Goal: Task Accomplishment & Management: Manage account settings

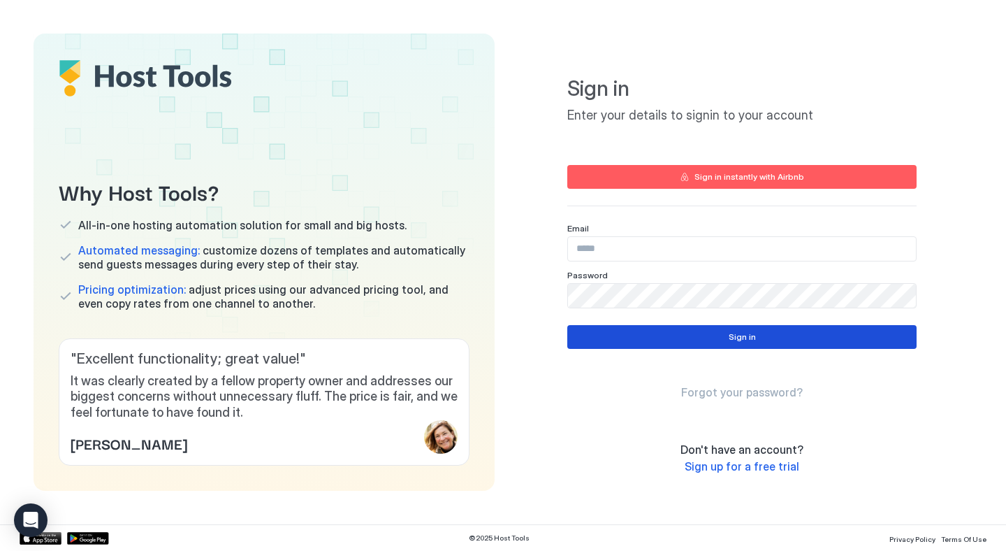
type input "**********"
click at [711, 336] on button "Sign in" at bounding box center [742, 337] width 349 height 24
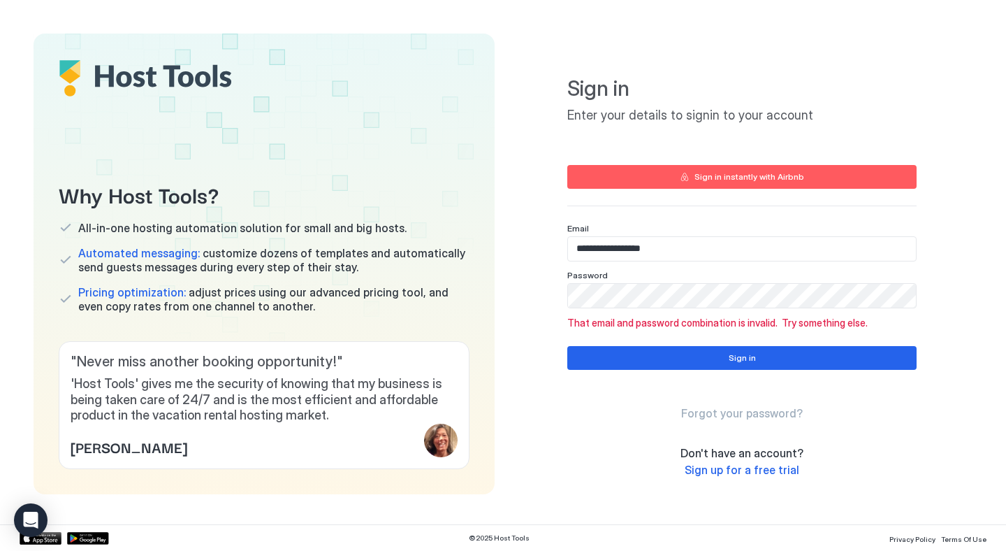
click at [739, 176] on div "Sign in instantly with Airbnb" at bounding box center [750, 177] width 110 height 13
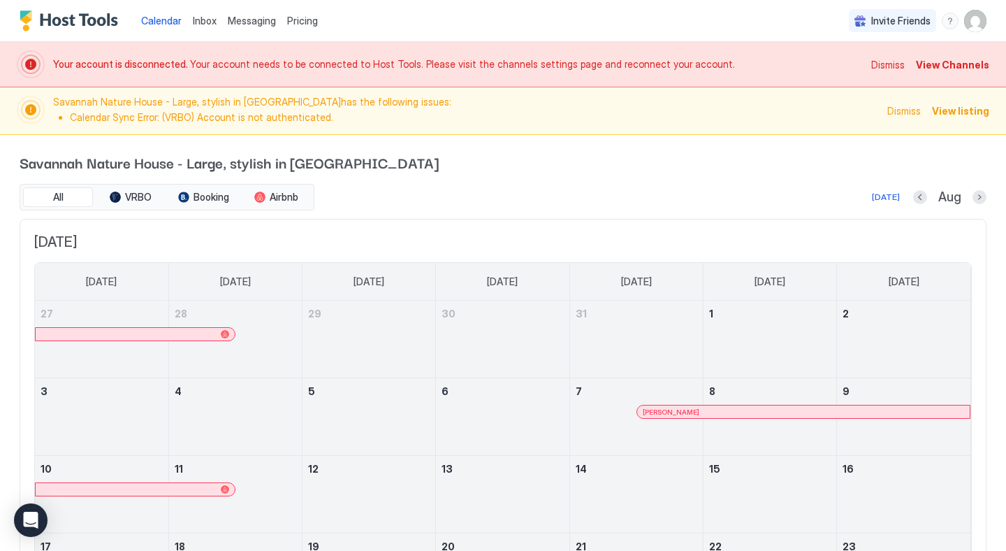
click at [901, 61] on span "Dismiss" at bounding box center [889, 64] width 34 height 15
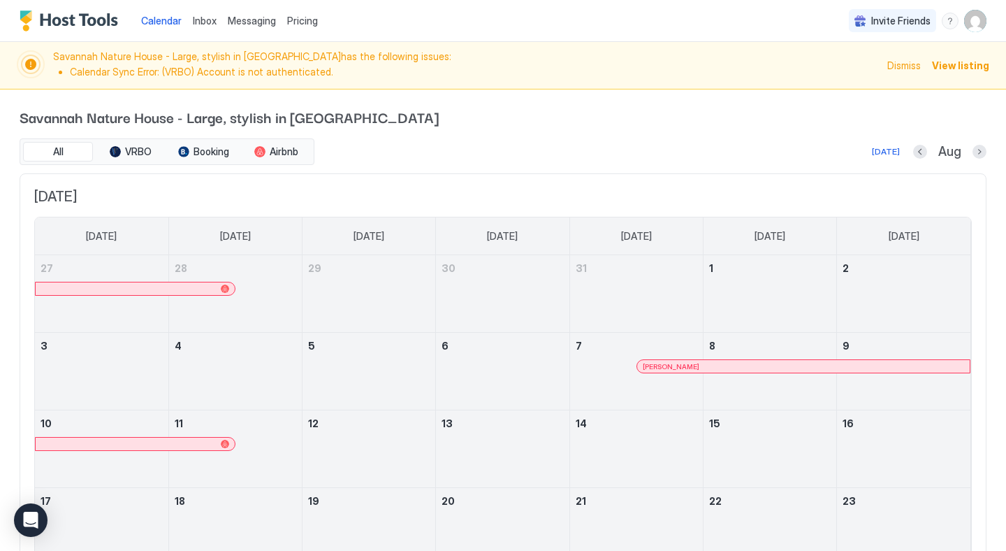
click at [906, 66] on span "Dismiss" at bounding box center [905, 65] width 34 height 15
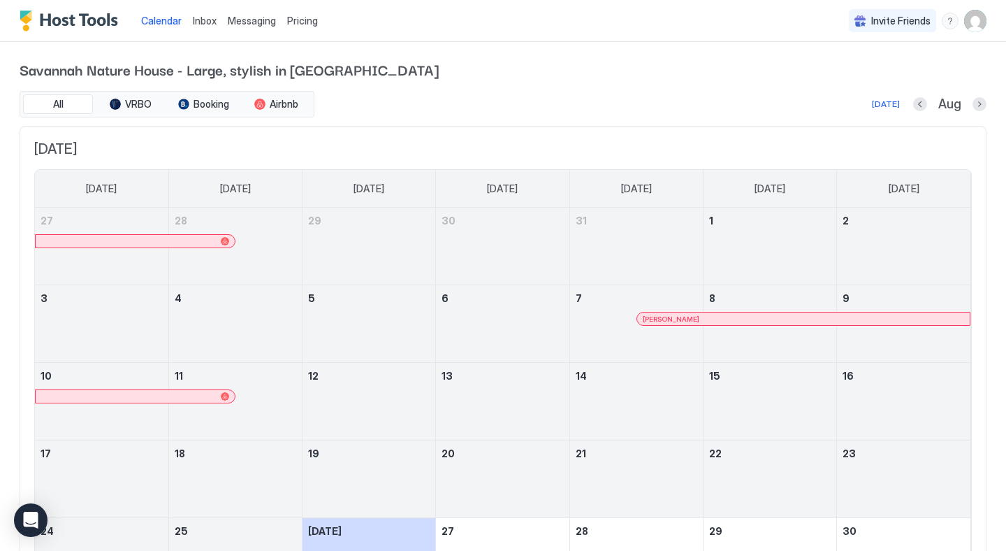
click at [971, 22] on img "User profile" at bounding box center [975, 21] width 22 height 22
click at [822, 83] on div "Settings" at bounding box center [841, 78] width 55 height 13
click at [275, 101] on span "Airbnb" at bounding box center [284, 104] width 29 height 13
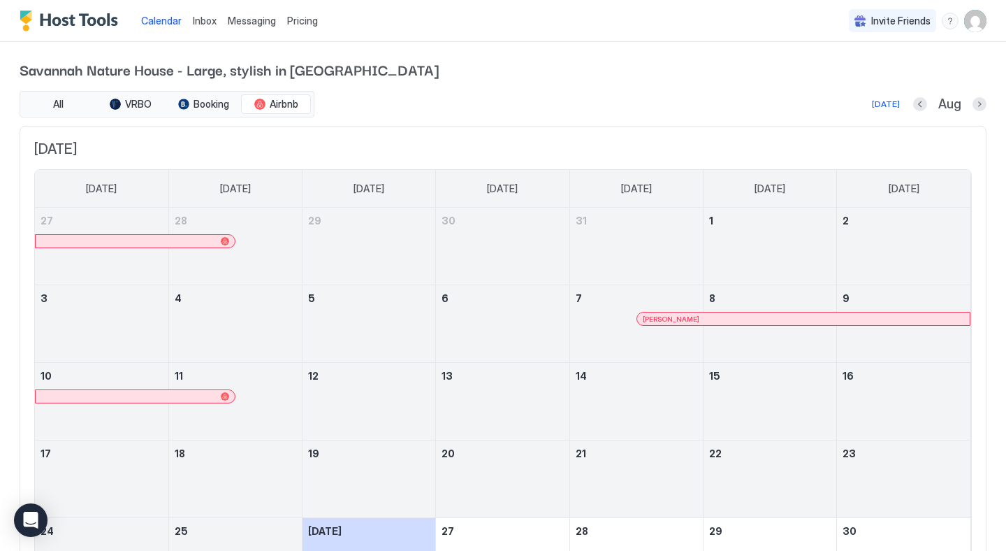
click at [981, 26] on img "User profile" at bounding box center [975, 21] width 22 height 22
click at [312, 11] on div at bounding box center [503, 275] width 1006 height 551
click at [304, 23] on span "Pricing" at bounding box center [302, 21] width 31 height 13
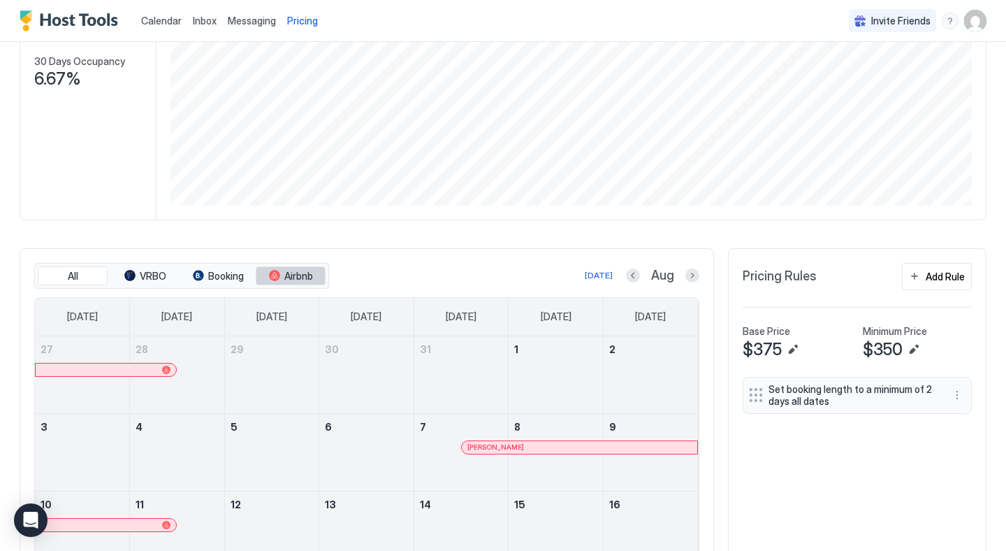
scroll to position [222, 0]
click at [295, 283] on button "Airbnb" at bounding box center [291, 275] width 70 height 20
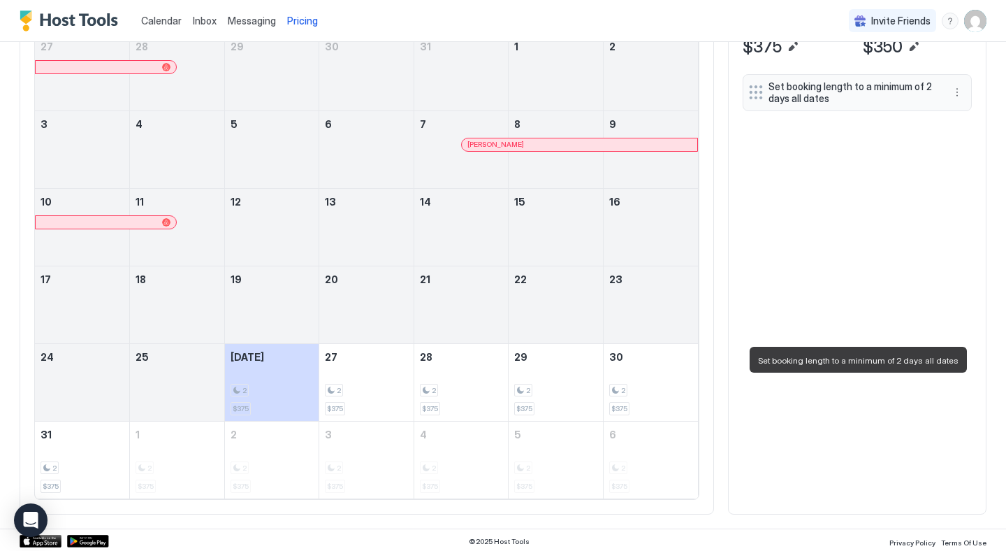
scroll to position [526, 0]
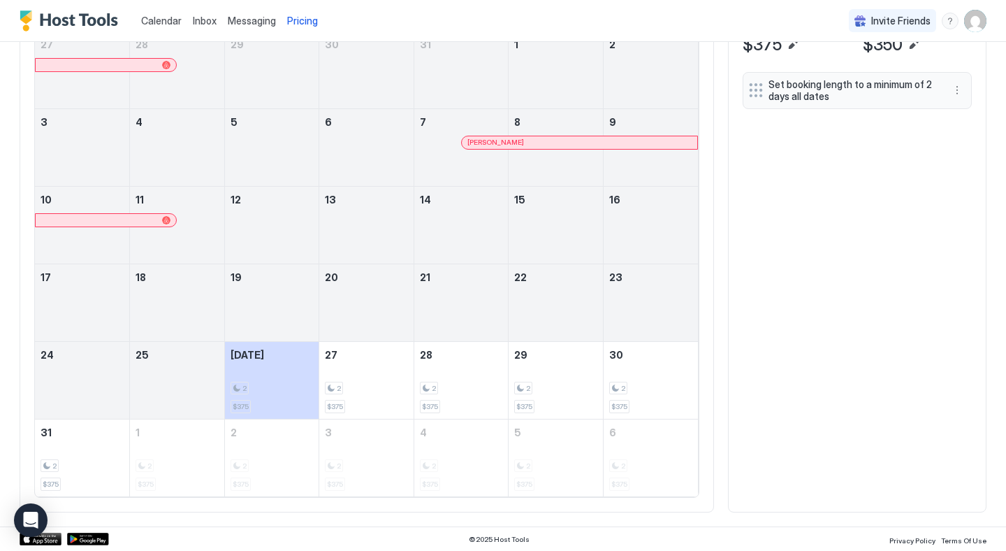
click at [973, 19] on img "User profile" at bounding box center [975, 21] width 22 height 22
click at [845, 75] on span "Settings" at bounding box center [850, 78] width 38 height 13
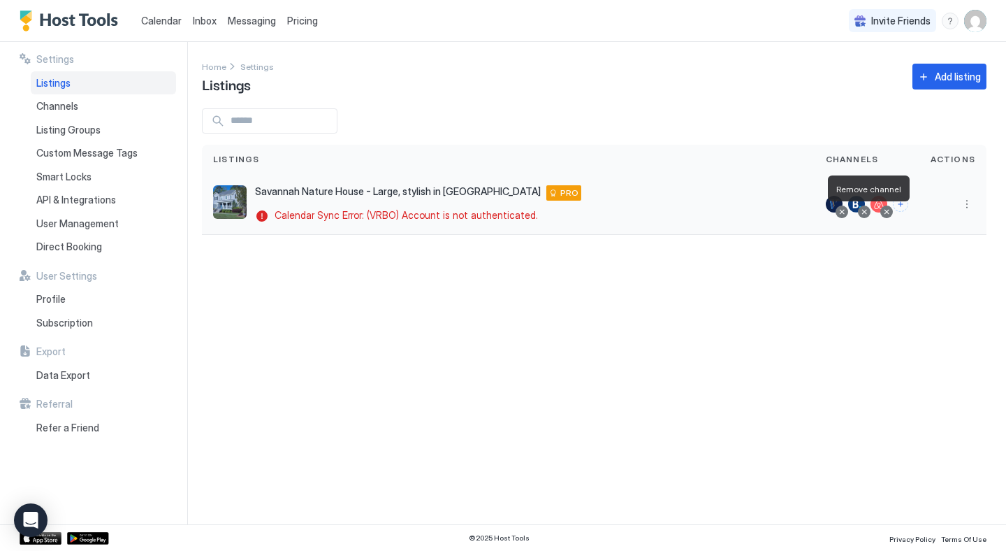
click at [865, 212] on div at bounding box center [864, 211] width 7 height 7
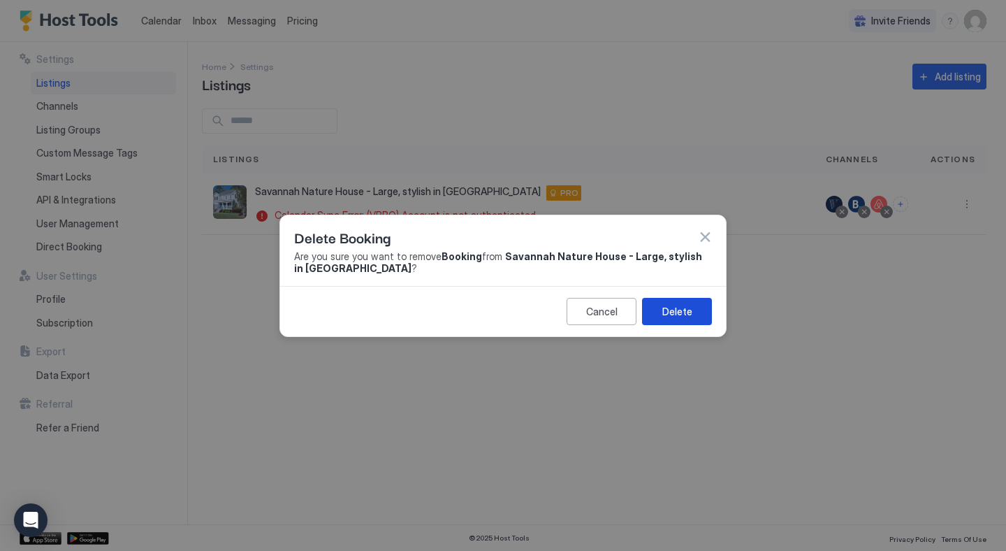
click at [671, 313] on div "Delete" at bounding box center [678, 311] width 30 height 15
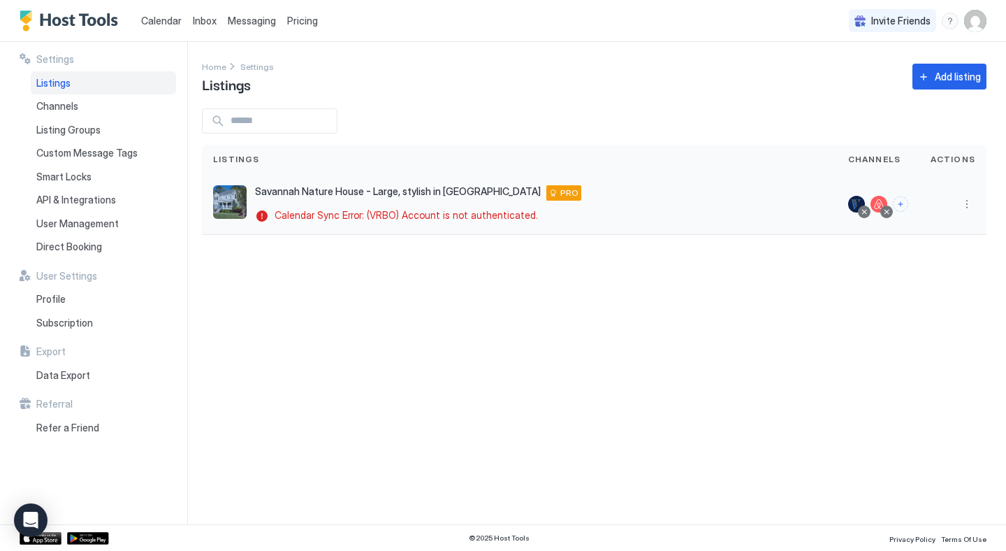
click at [857, 204] on div at bounding box center [856, 204] width 17 height 17
click at [881, 199] on div at bounding box center [879, 204] width 17 height 17
click at [880, 201] on div at bounding box center [879, 204] width 17 height 17
click at [969, 200] on button "More options" at bounding box center [967, 204] width 17 height 17
click at [939, 309] on span "Airbnb Settings" at bounding box center [934, 313] width 62 height 10
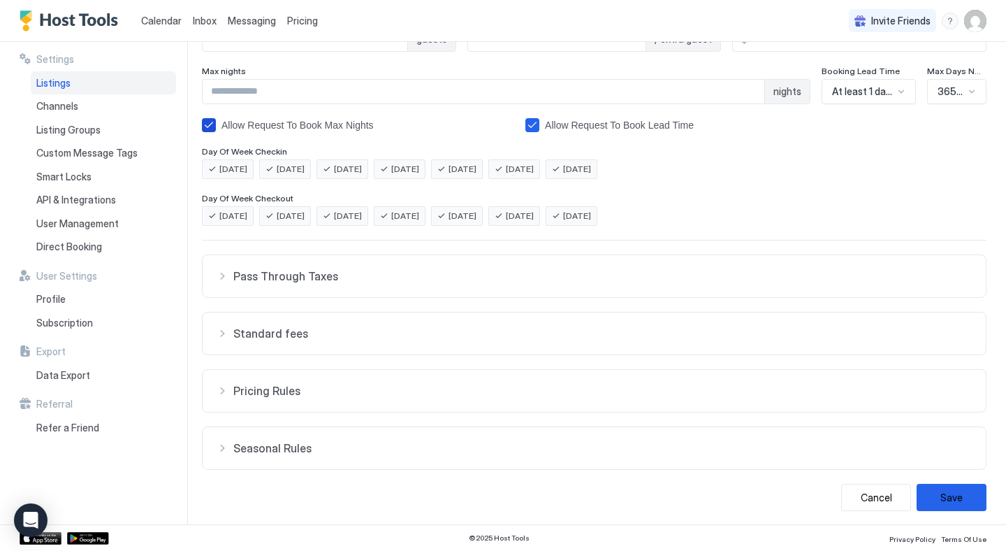
scroll to position [228, 0]
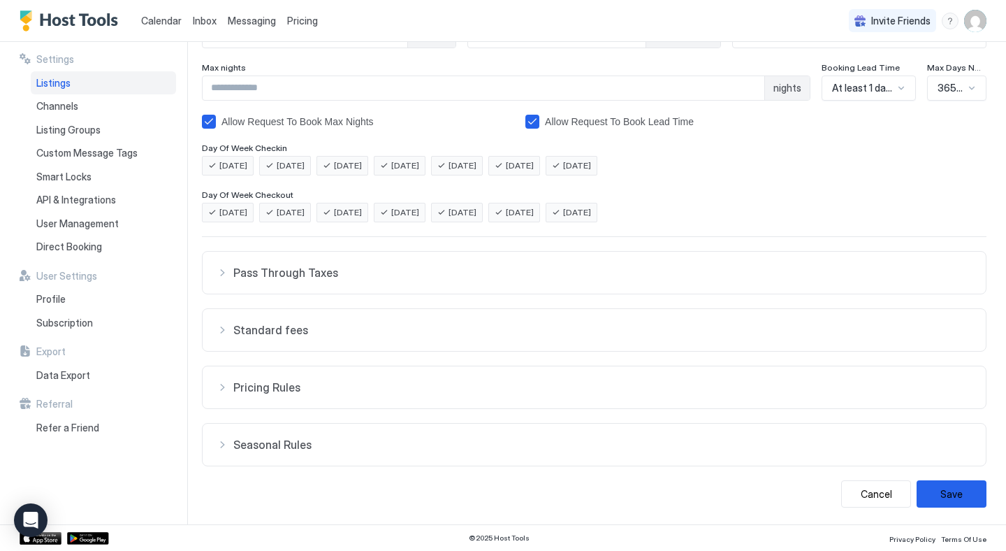
click at [472, 294] on button "Standard fees" at bounding box center [594, 273] width 783 height 42
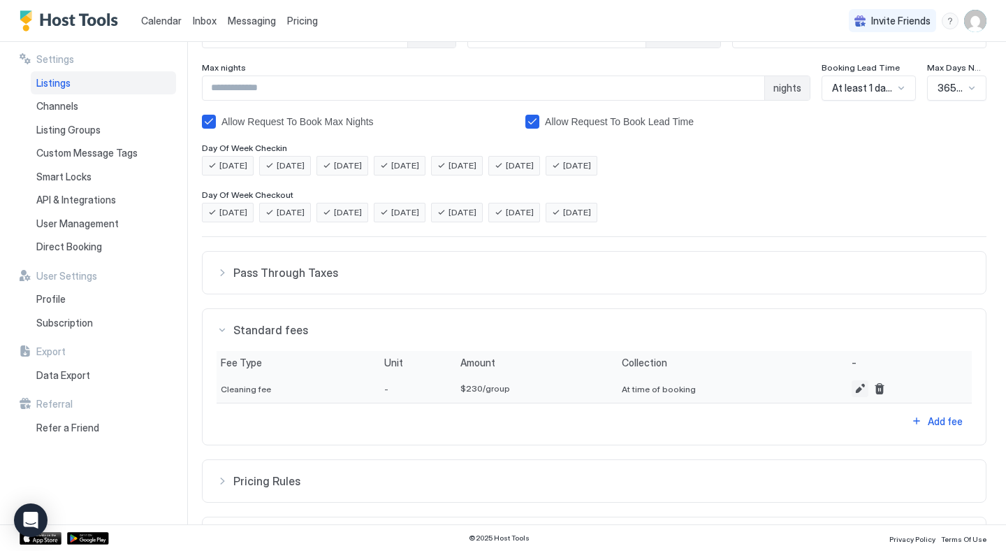
click at [852, 391] on button "Edit" at bounding box center [860, 388] width 17 height 17
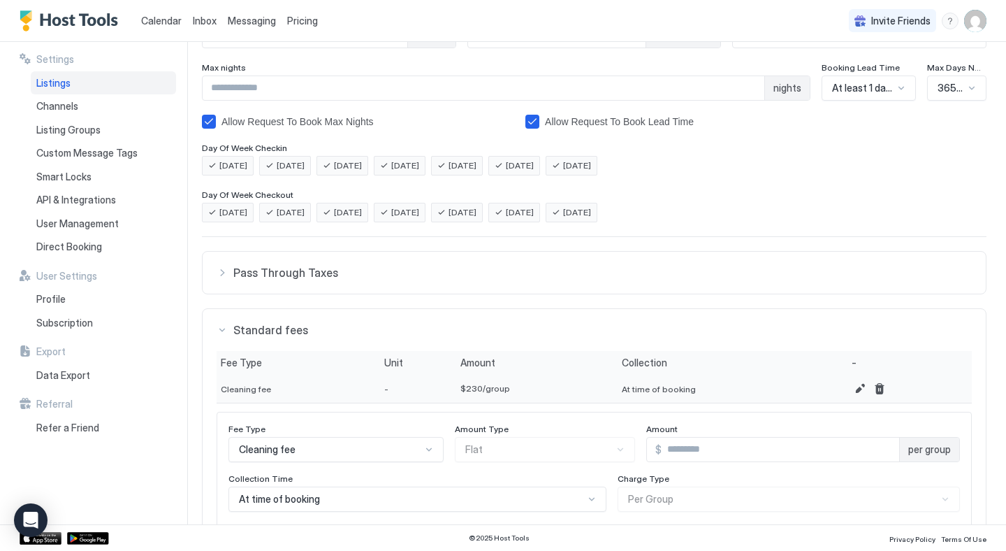
click at [681, 453] on input "***" at bounding box center [781, 450] width 238 height 24
type input "***"
click at [444, 437] on div "Charge Type" at bounding box center [336, 430] width 215 height 13
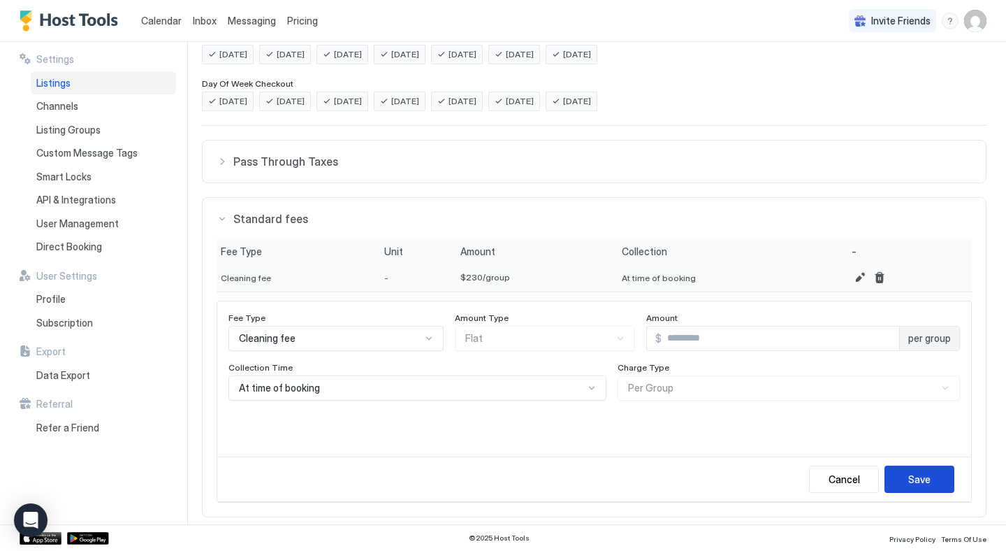
click at [914, 472] on div "Save" at bounding box center [920, 479] width 22 height 15
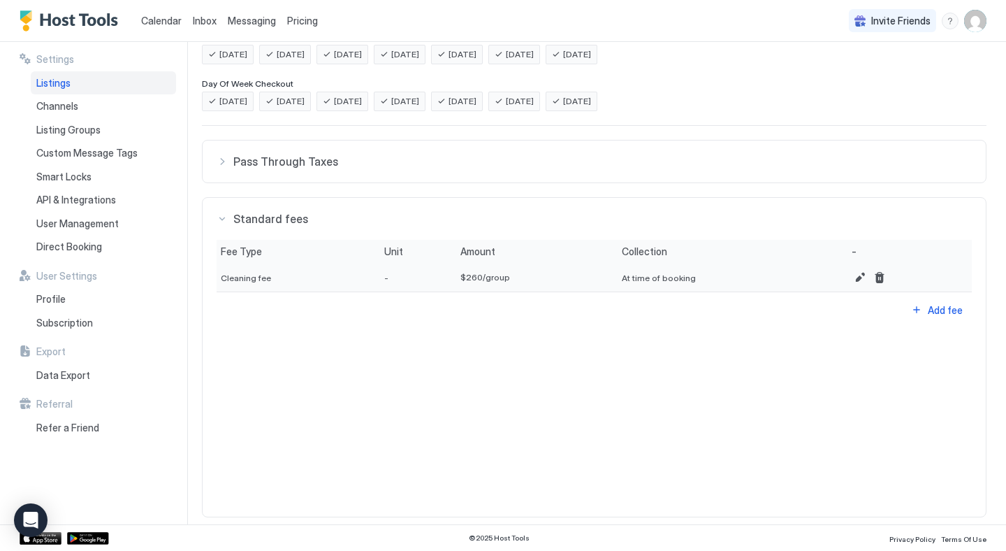
scroll to position [321, 0]
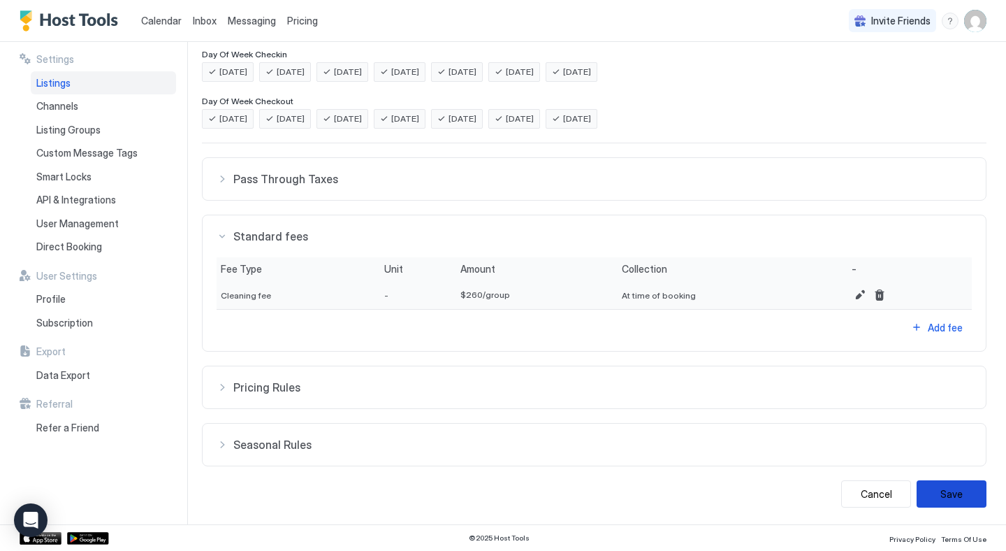
click at [953, 493] on button "Save" at bounding box center [952, 493] width 70 height 27
